Goal: Contribute content

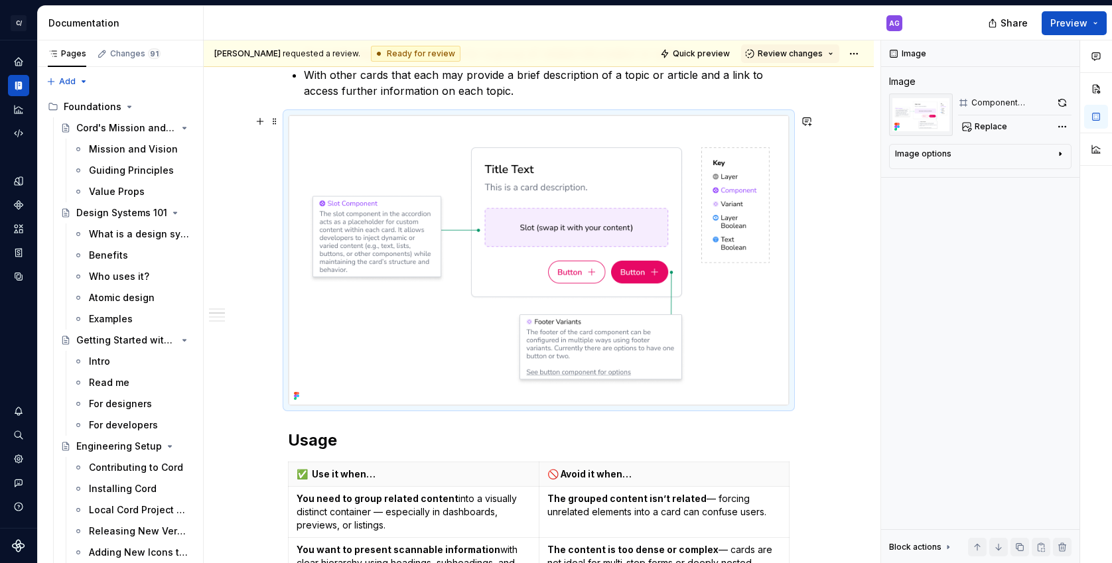
scroll to position [589, 0]
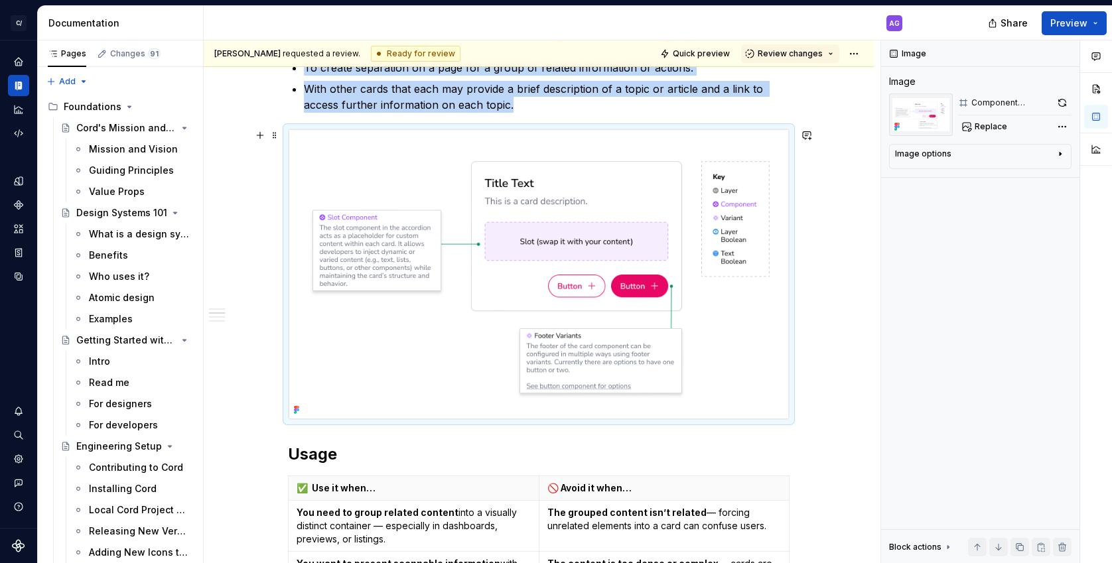
click at [541, 267] on img at bounding box center [539, 274] width 500 height 290
click at [449, 258] on img at bounding box center [539, 274] width 500 height 290
click at [522, 285] on img at bounding box center [539, 274] width 500 height 290
drag, startPoint x: 859, startPoint y: 202, endPoint x: 626, endPoint y: 228, distance: 234.3
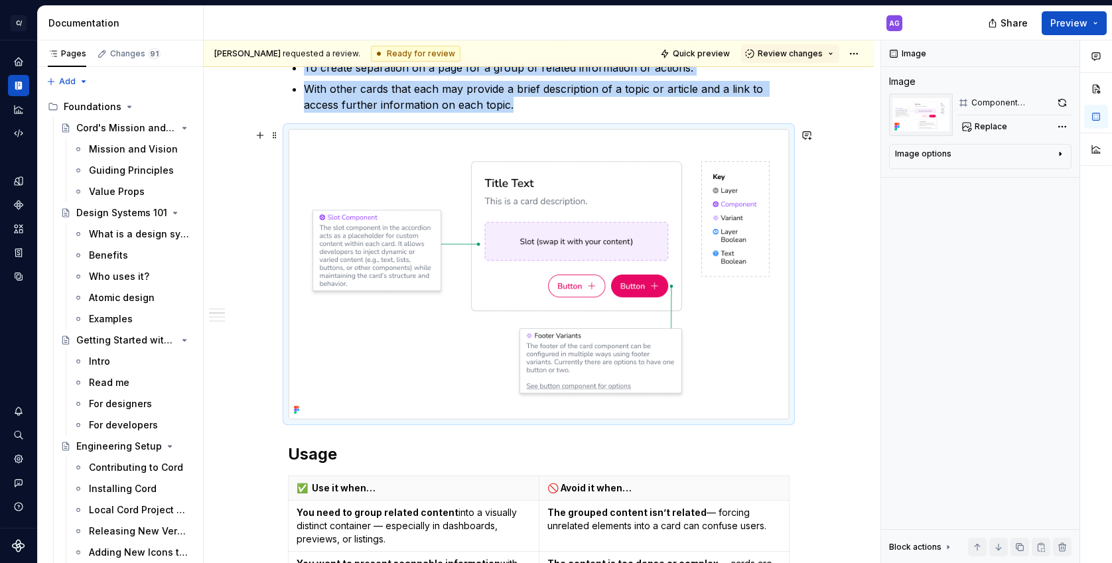
click at [854, 202] on div "[PERSON_NAME] requested a review. Ready for review Quick preview Review changes…" at bounding box center [542, 301] width 677 height 523
click at [627, 228] on img at bounding box center [539, 274] width 500 height 290
click at [478, 218] on img at bounding box center [539, 274] width 500 height 290
click at [990, 125] on span "Replace" at bounding box center [990, 126] width 33 height 11
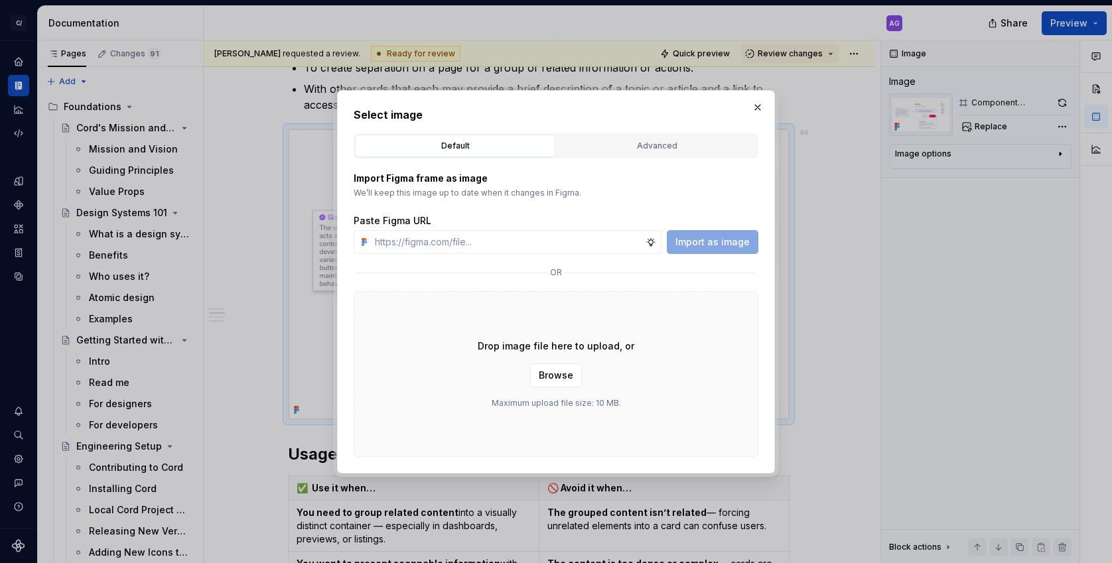
type textarea "*"
type input "[URL][DOMAIN_NAME]"
click at [730, 243] on span "Import as image" at bounding box center [712, 241] width 74 height 13
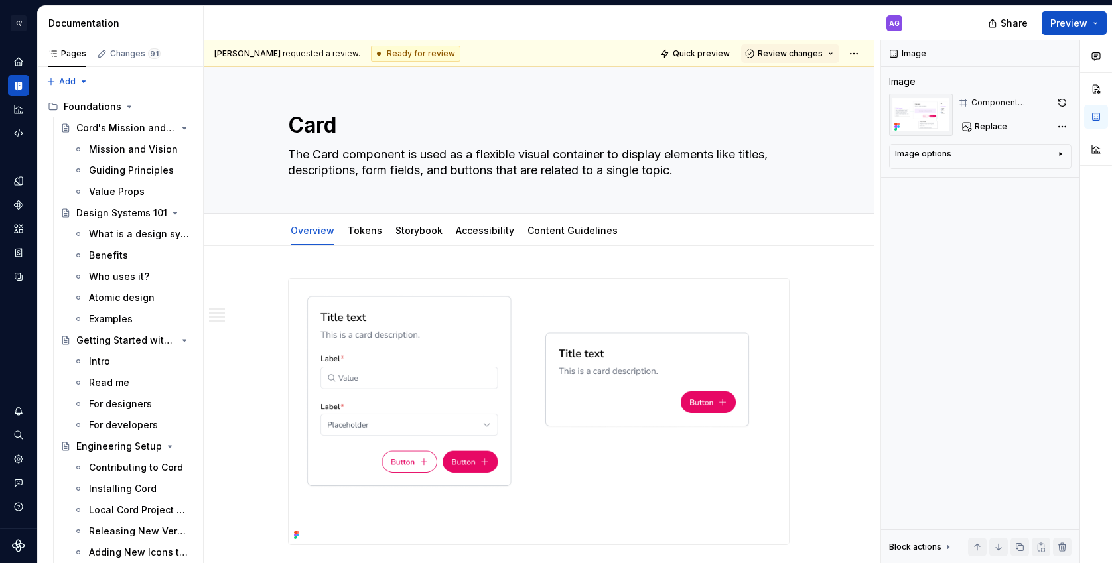
type textarea "*"
